Goal: Information Seeking & Learning: Check status

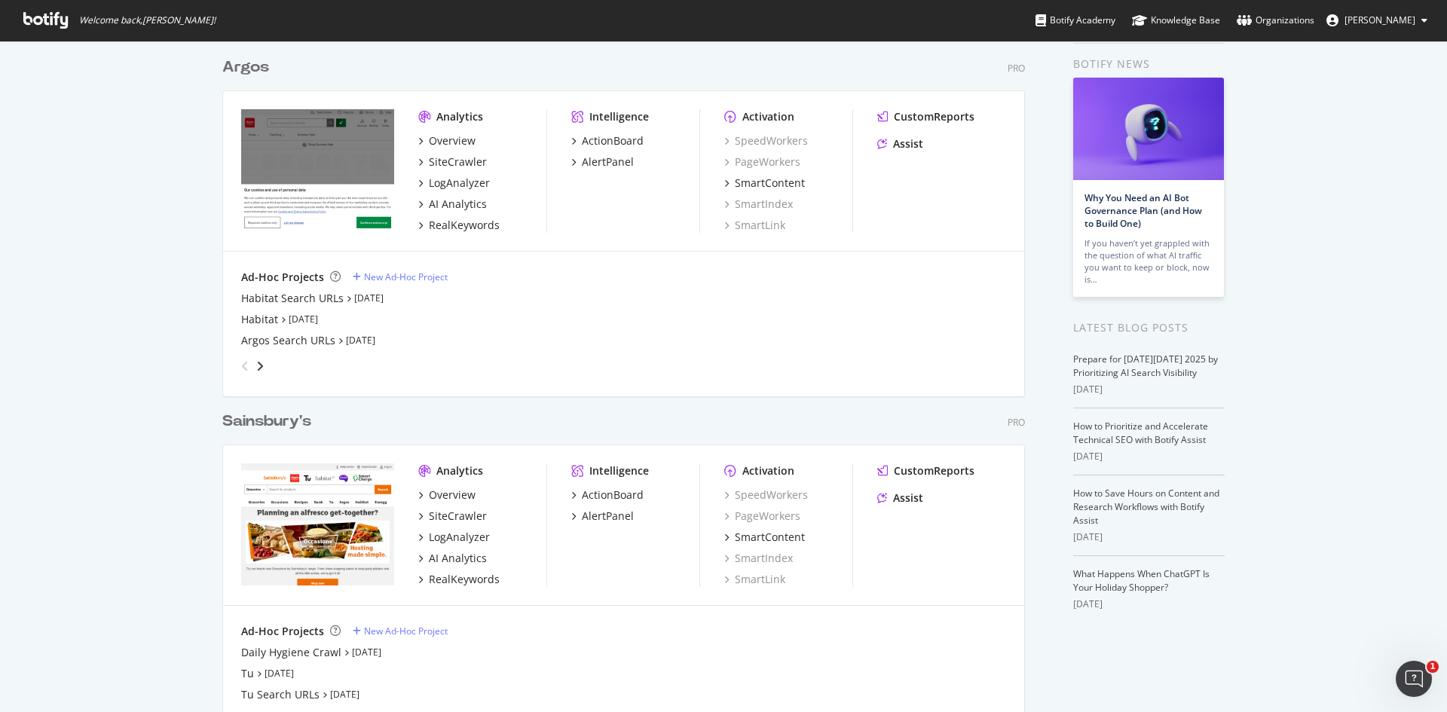
scroll to position [115, 0]
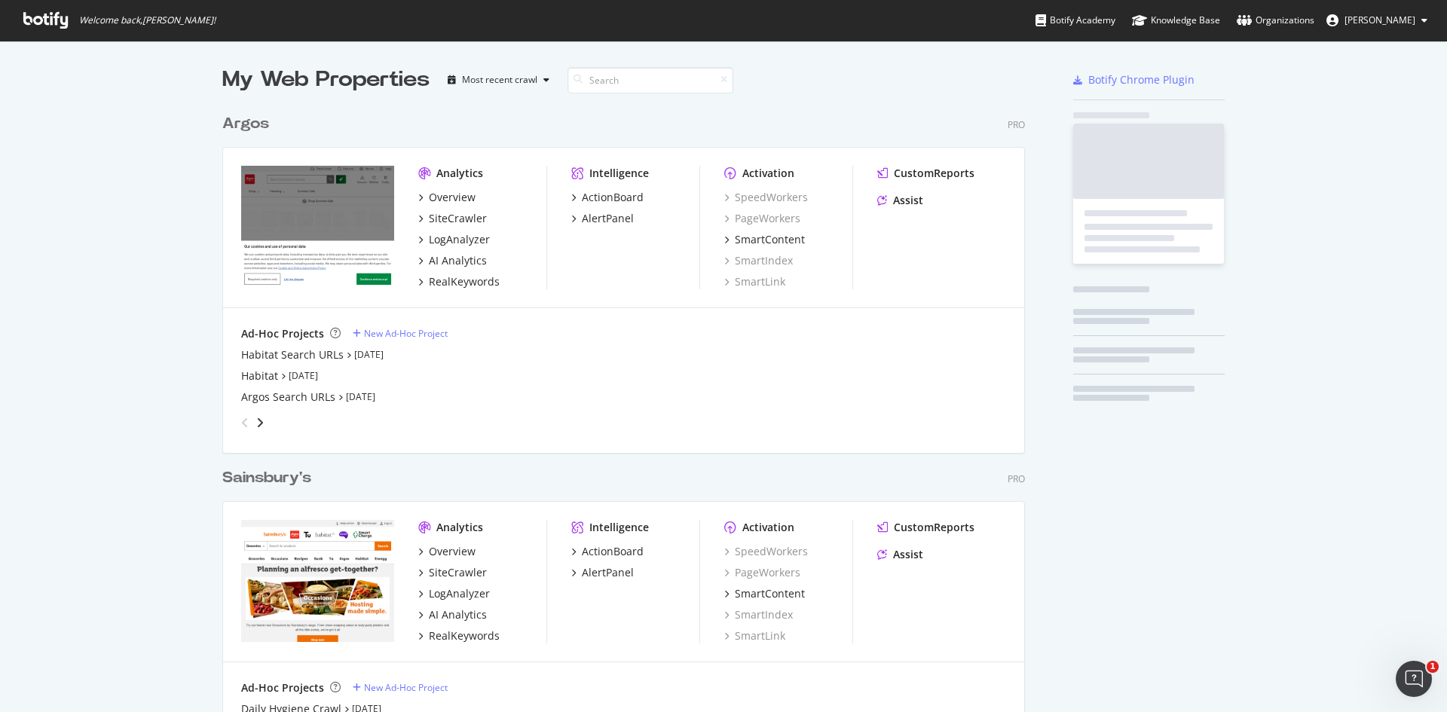
scroll to position [697, 803]
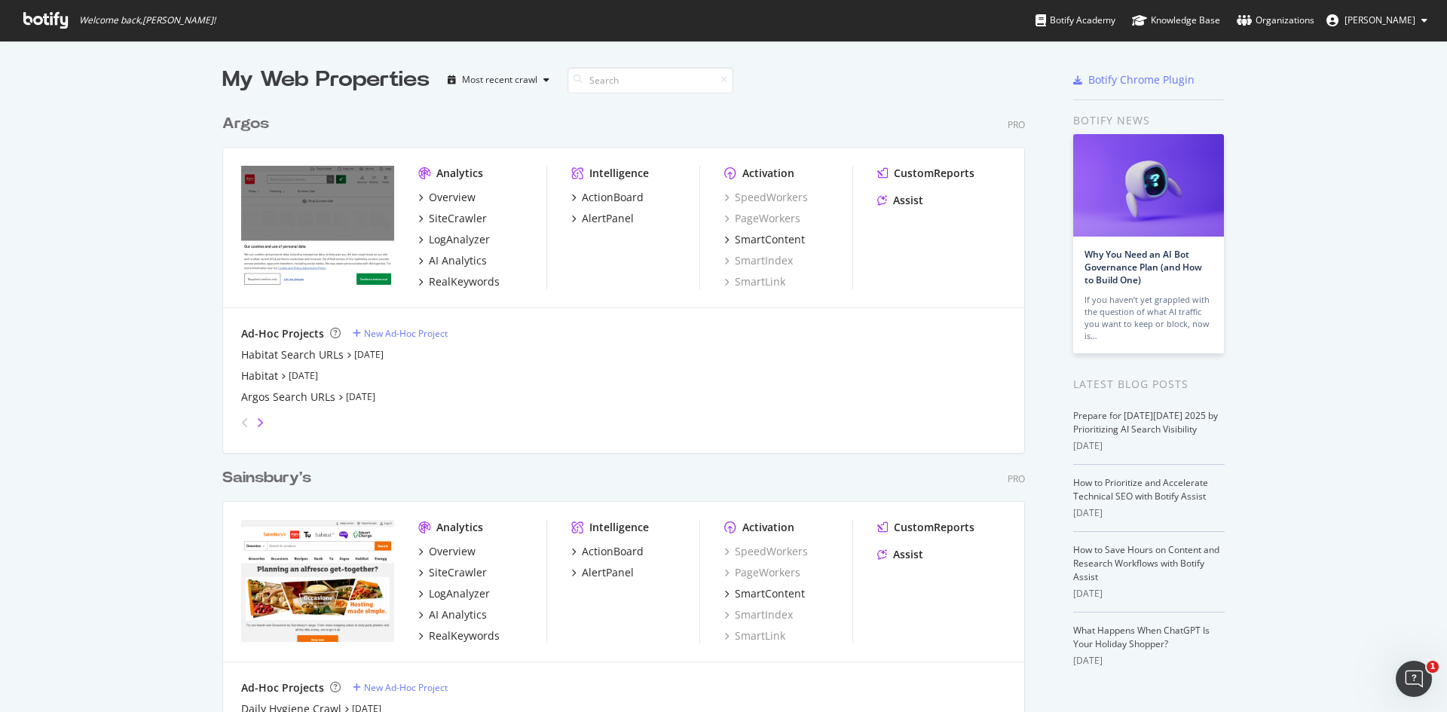
click at [256, 421] on icon "angle-right" at bounding box center [260, 423] width 8 height 12
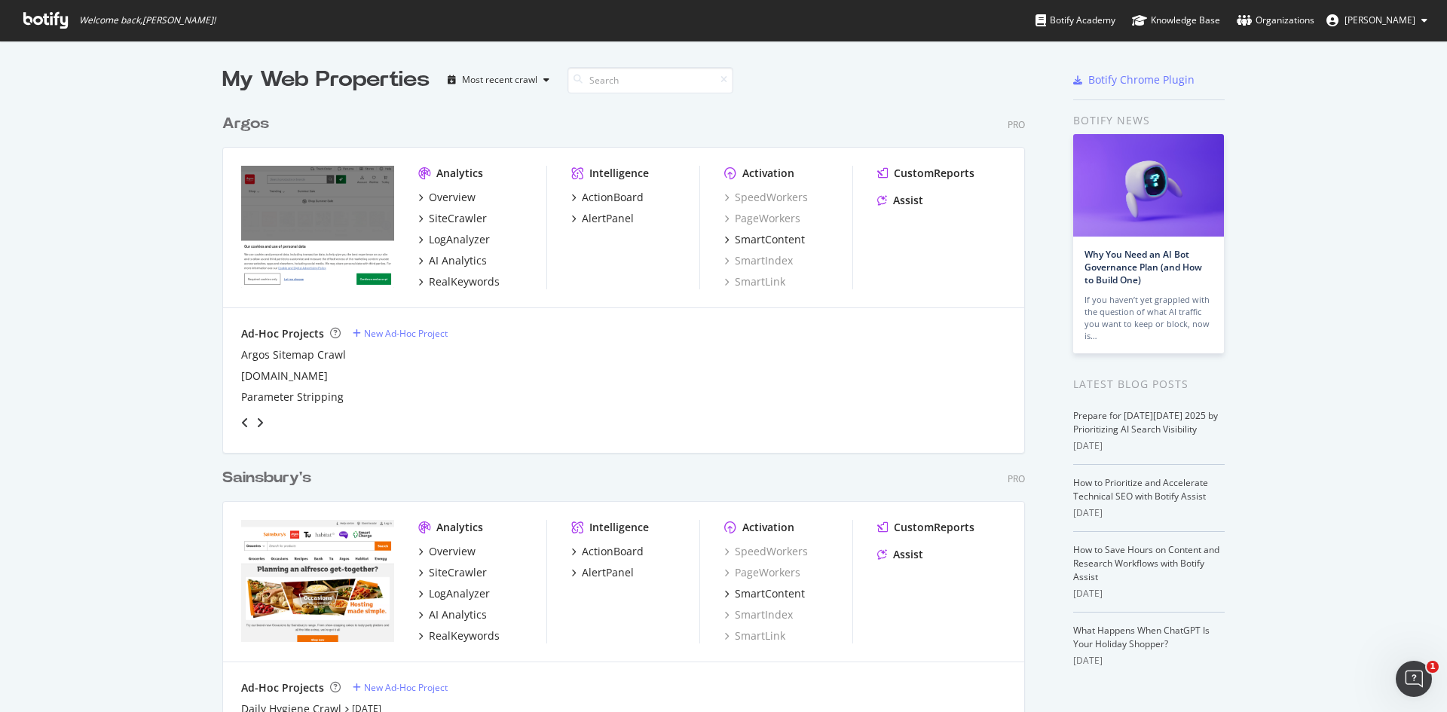
click at [235, 422] on div "angle-left" at bounding box center [245, 423] width 20 height 24
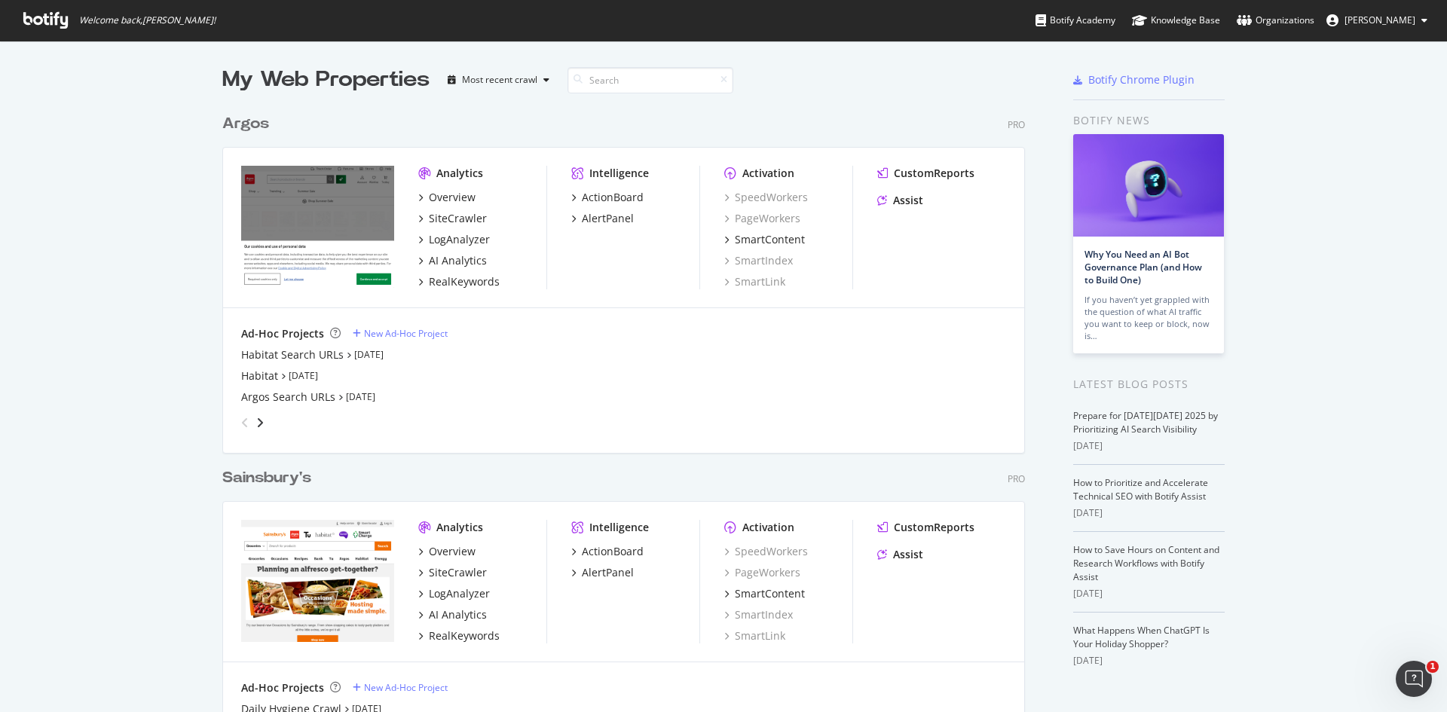
click at [235, 422] on div "angle-left" at bounding box center [245, 423] width 20 height 24
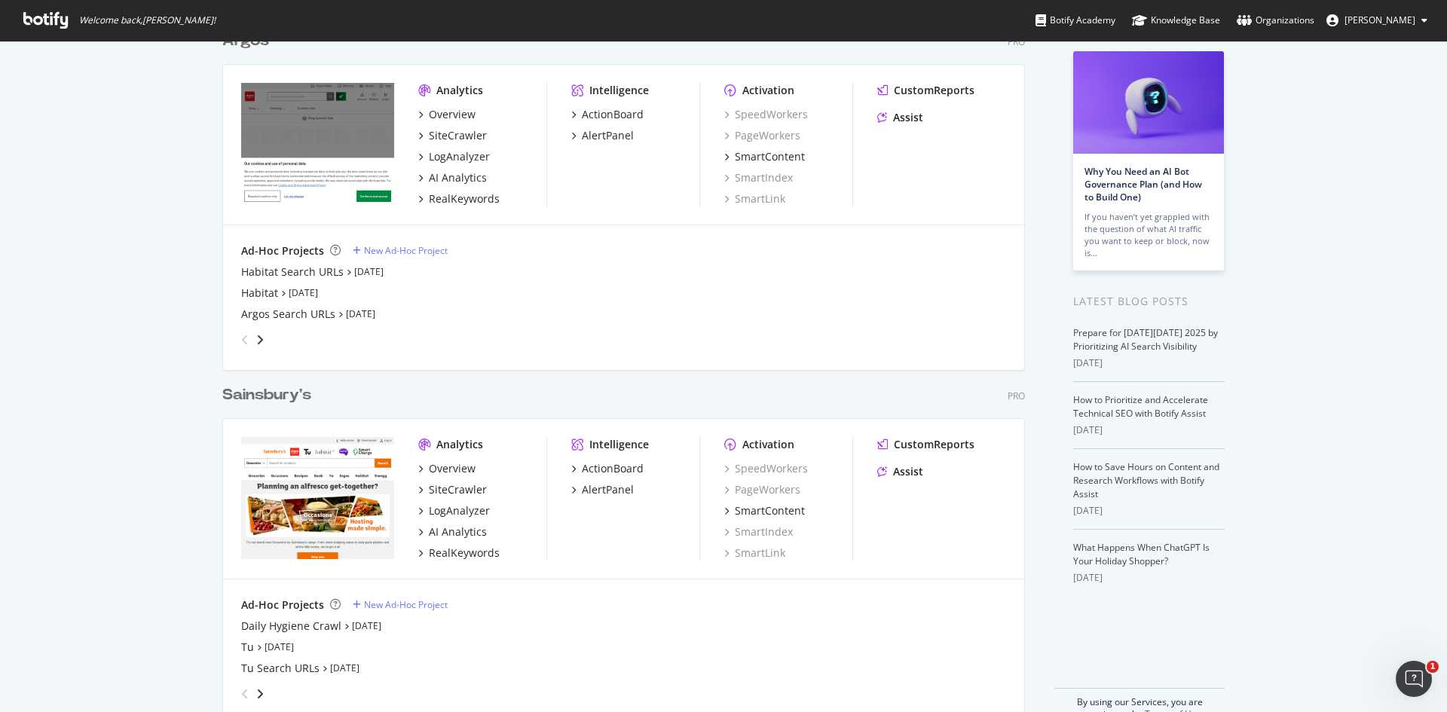
scroll to position [115, 0]
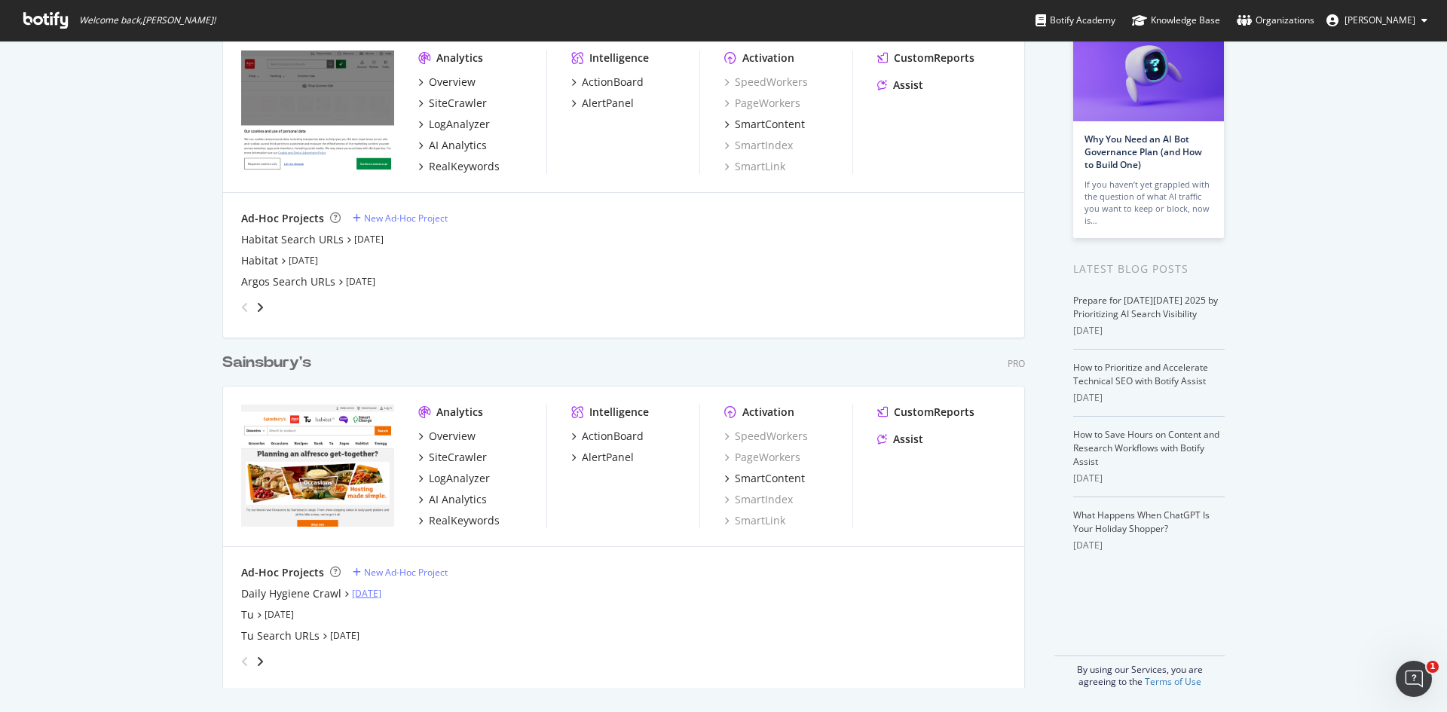
click at [369, 592] on link "[DATE]" at bounding box center [366, 593] width 29 height 13
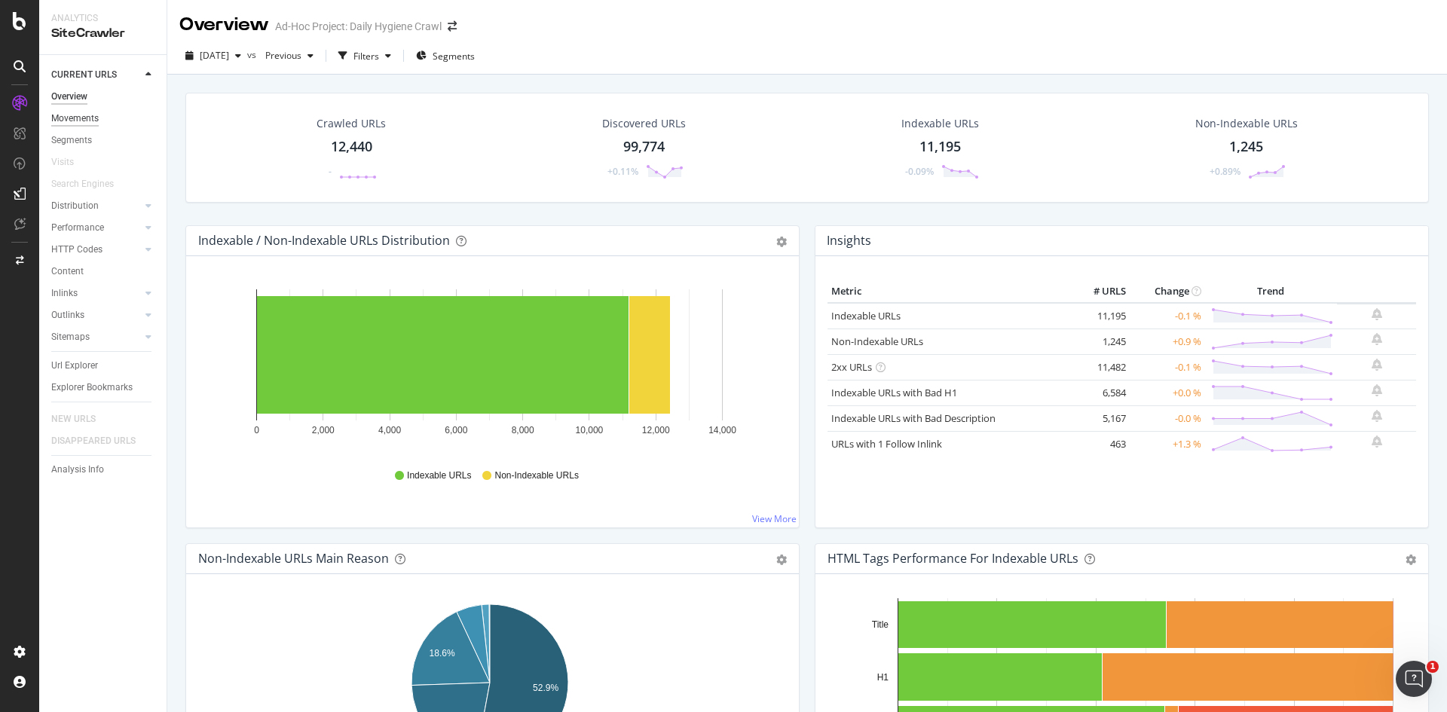
click at [78, 123] on div "Movements" at bounding box center [74, 119] width 47 height 16
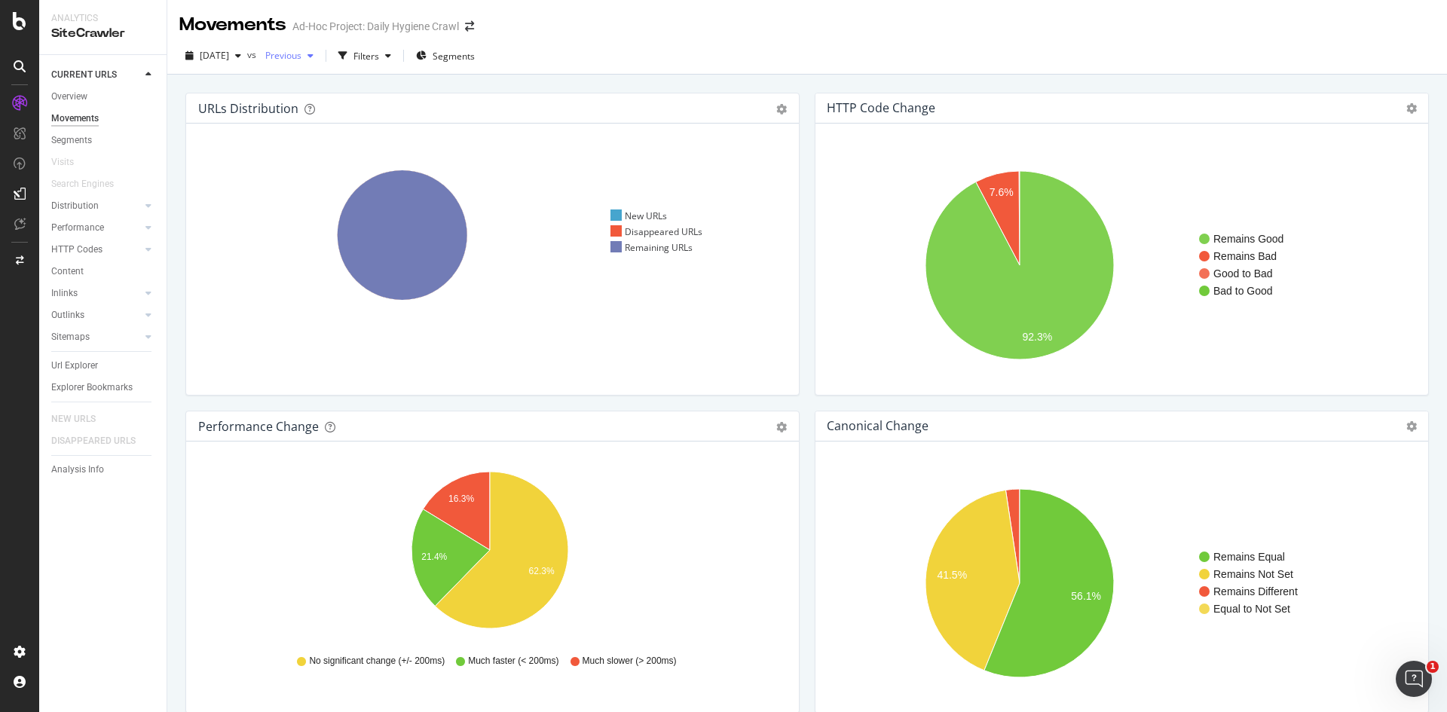
click at [301, 55] on span "Previous" at bounding box center [280, 55] width 42 height 13
click at [335, 177] on div "[DATE]" at bounding box center [326, 174] width 78 height 14
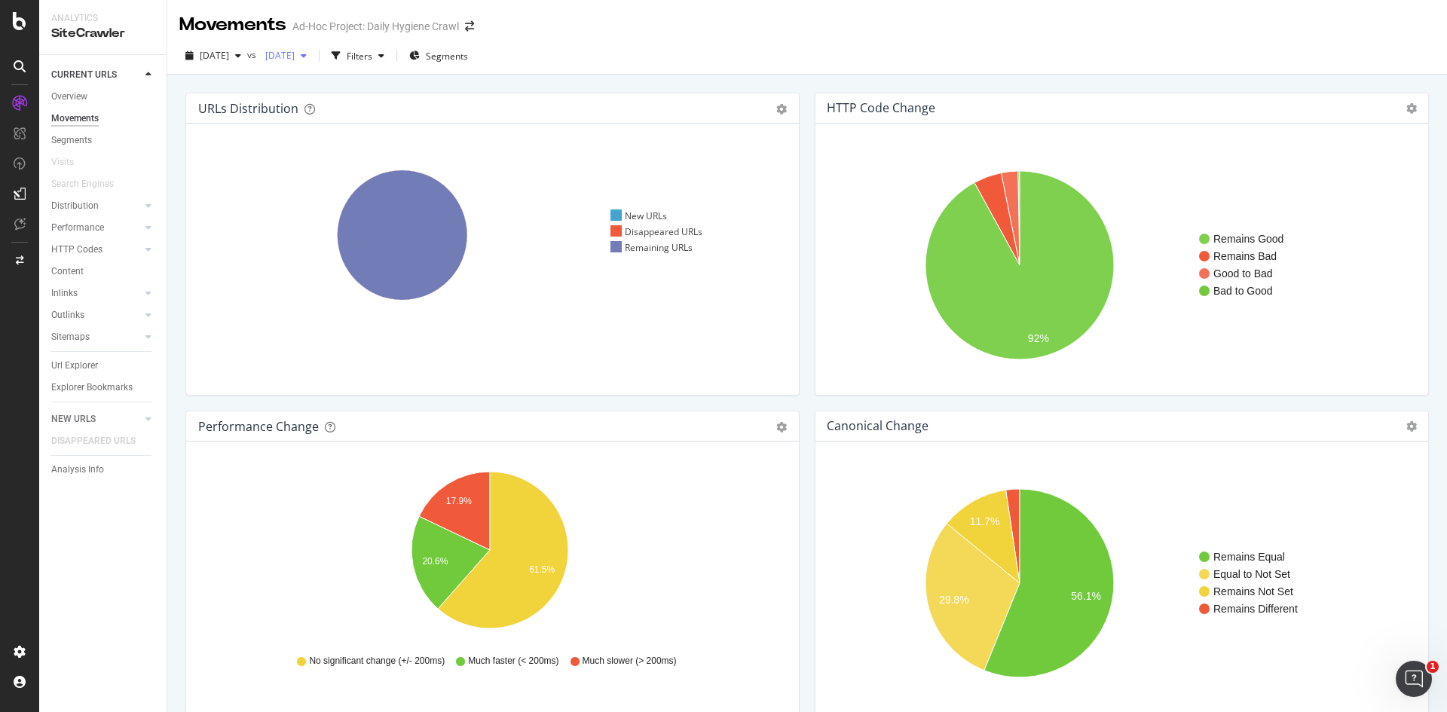
click at [295, 55] on span "[DATE]" at bounding box center [276, 55] width 35 height 13
click at [347, 87] on div "[DATE]" at bounding box center [326, 86] width 78 height 14
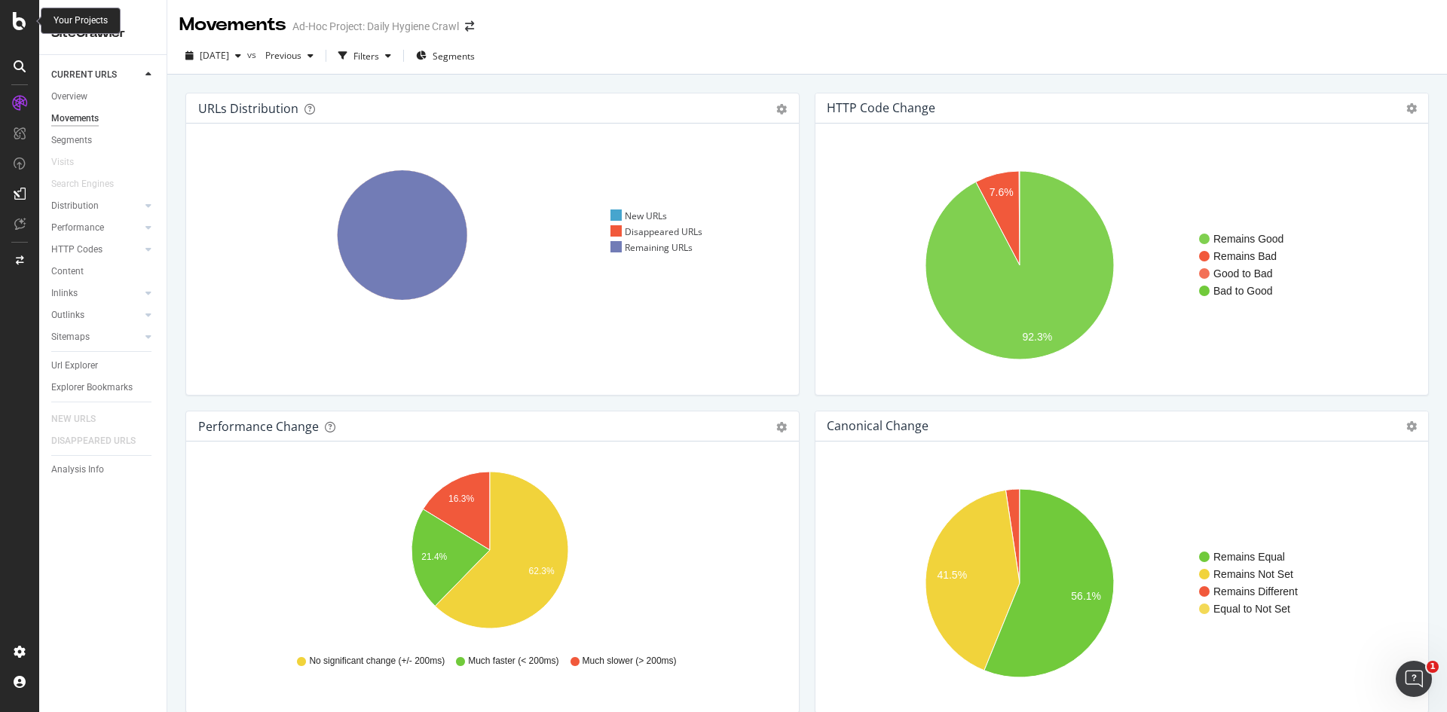
click at [24, 23] on icon at bounding box center [20, 21] width 14 height 18
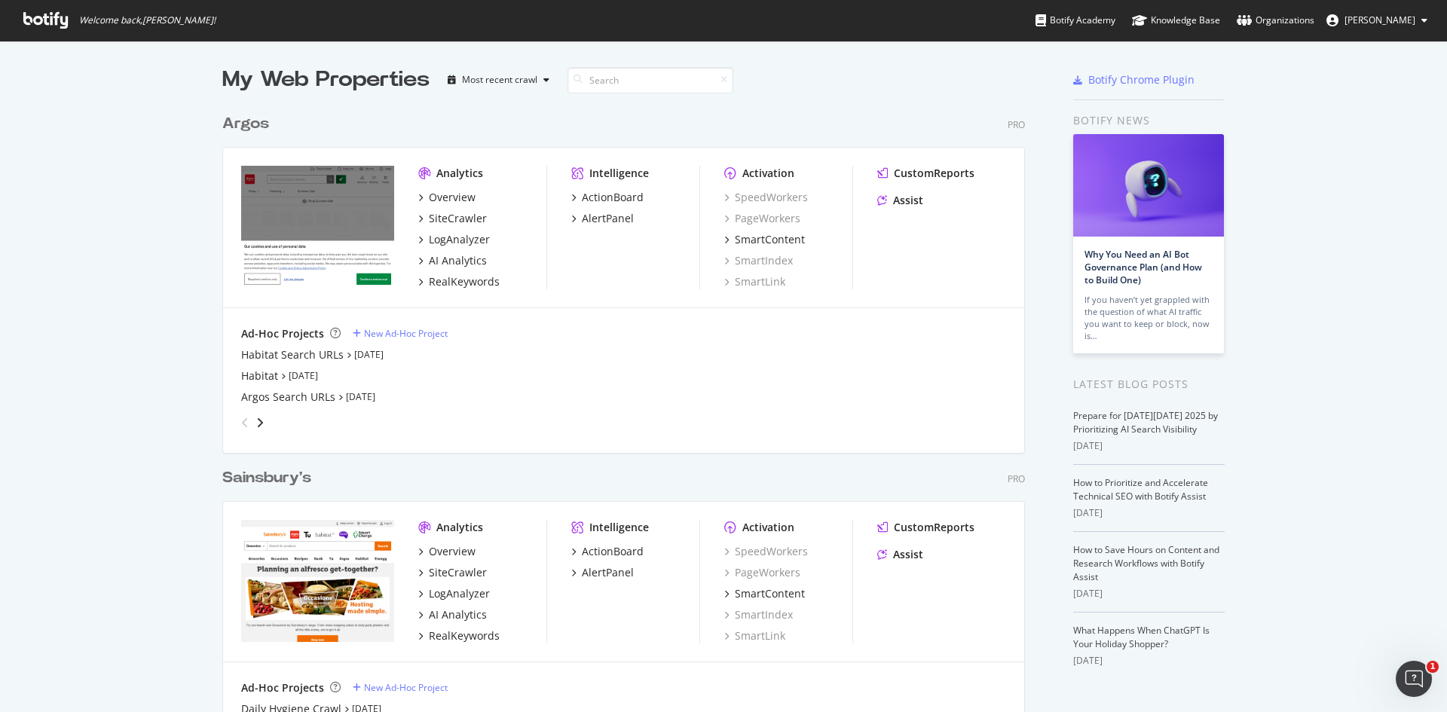
scroll to position [115, 0]
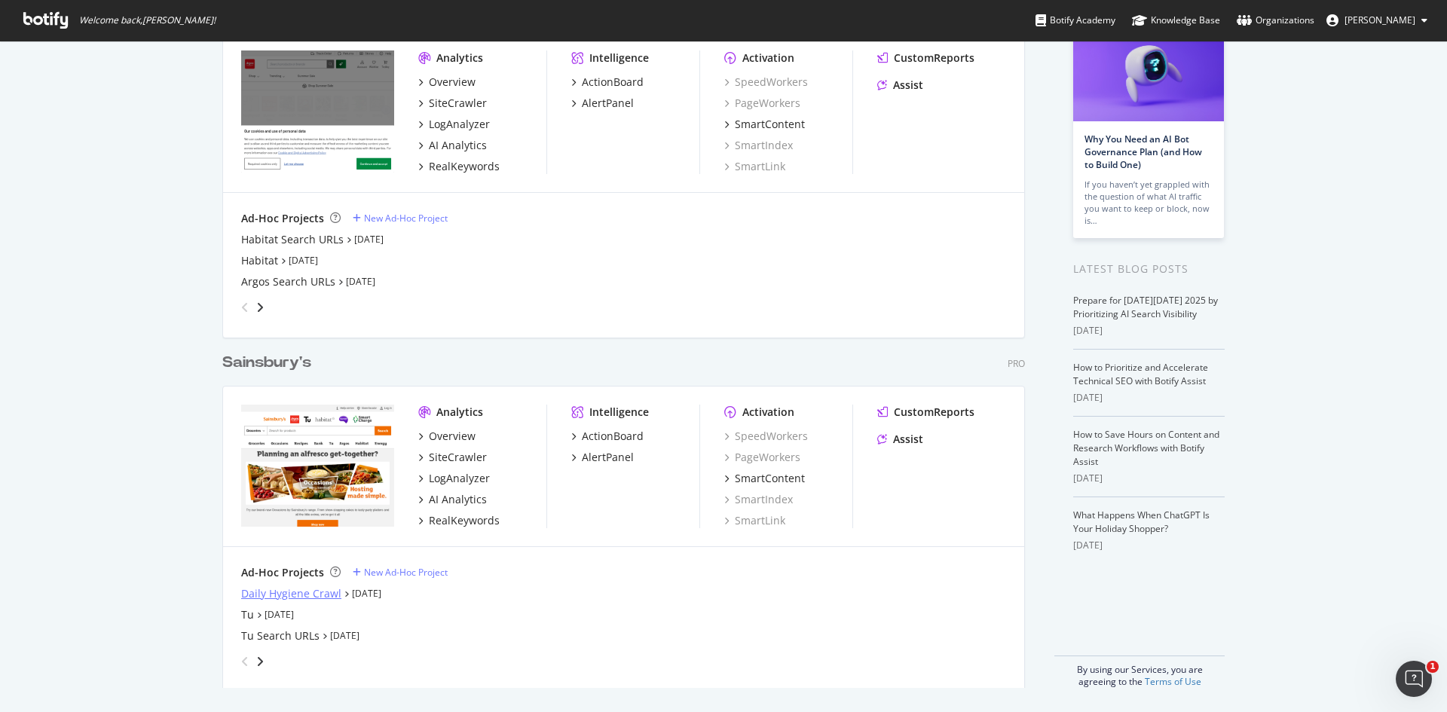
click at [291, 597] on div "Daily Hygiene Crawl" at bounding box center [291, 593] width 100 height 15
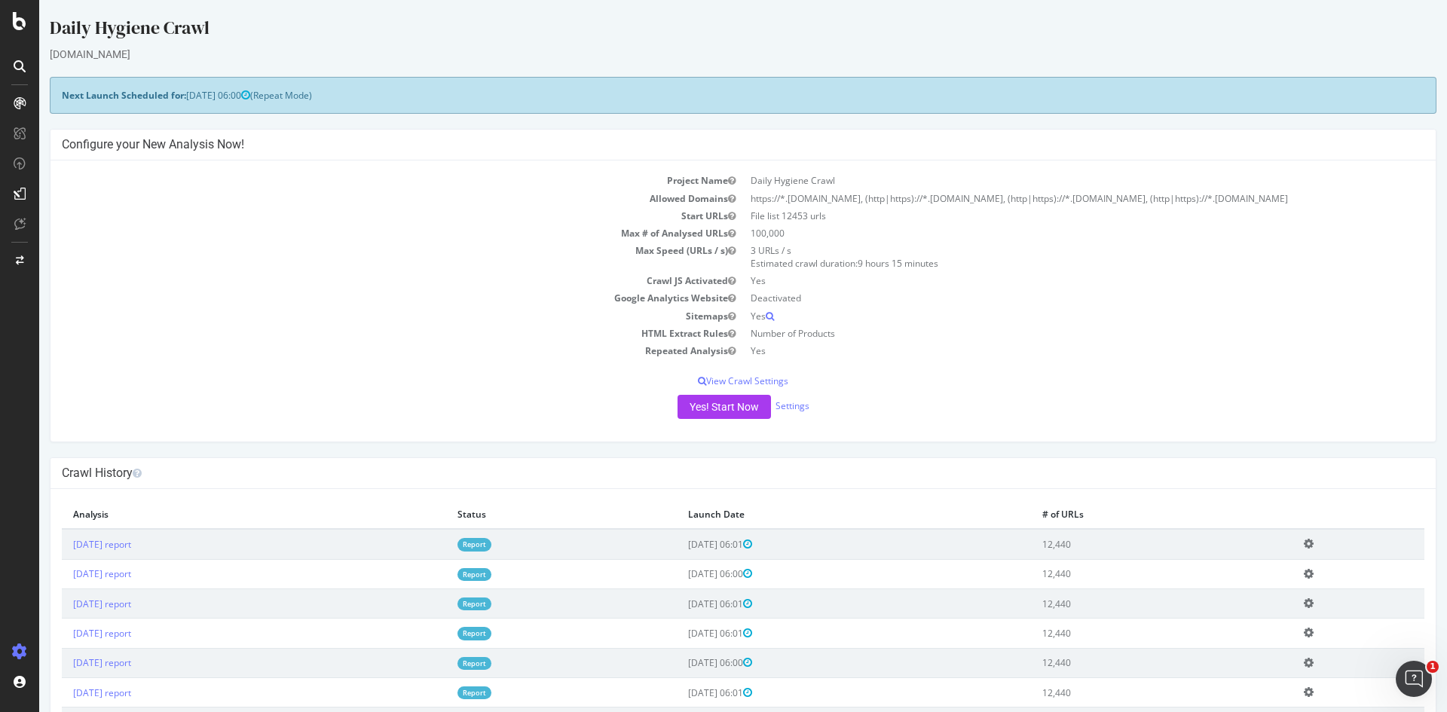
drag, startPoint x: 1297, startPoint y: 40, endPoint x: 1303, endPoint y: 33, distance: 9.1
click at [1298, 40] on div "Daily Hygiene Crawl" at bounding box center [743, 31] width 1387 height 32
click at [13, 19] on icon at bounding box center [20, 21] width 14 height 18
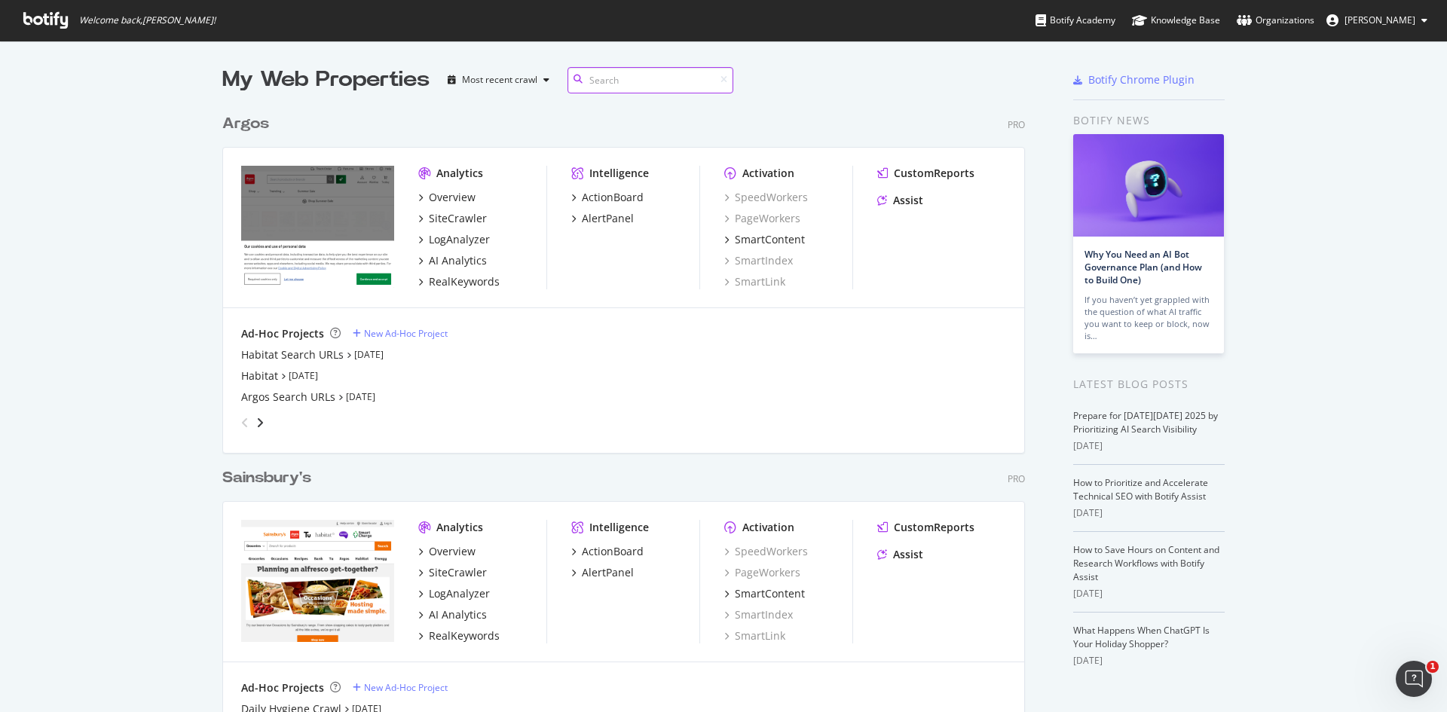
scroll to position [115, 0]
